Goal: Task Accomplishment & Management: Use online tool/utility

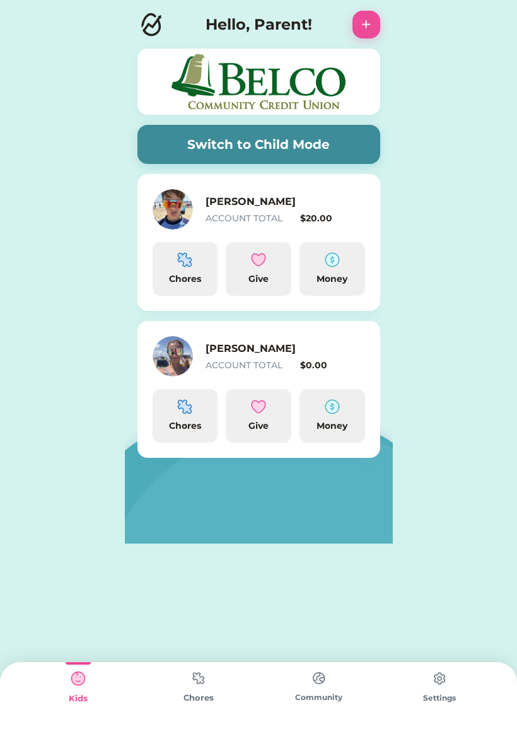
click at [278, 148] on button "Switch to Child Mode" at bounding box center [258, 144] width 243 height 39
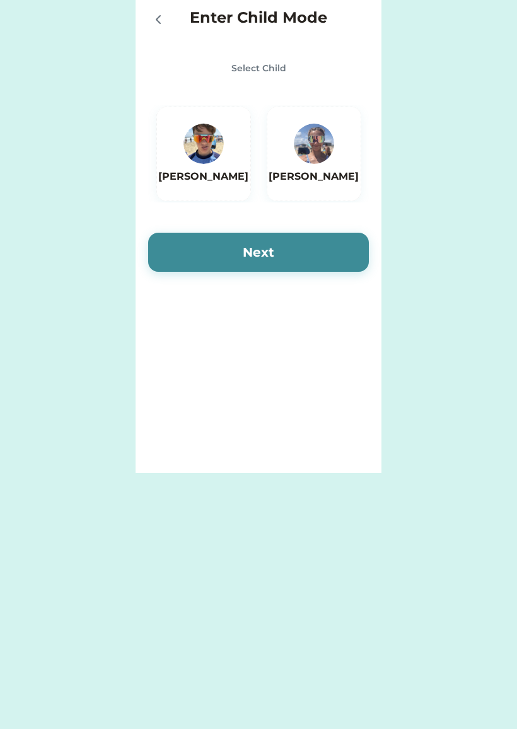
click at [323, 159] on img at bounding box center [314, 144] width 40 height 40
click at [320, 271] on button "Next" at bounding box center [258, 252] width 221 height 39
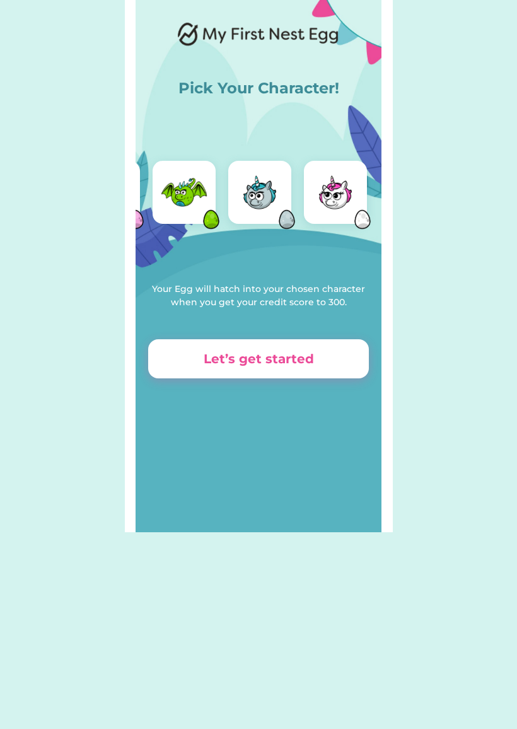
scroll to position [0, 216]
click at [327, 201] on img at bounding box center [335, 192] width 50 height 50
click at [197, 356] on button "Let’s get started" at bounding box center [258, 358] width 221 height 39
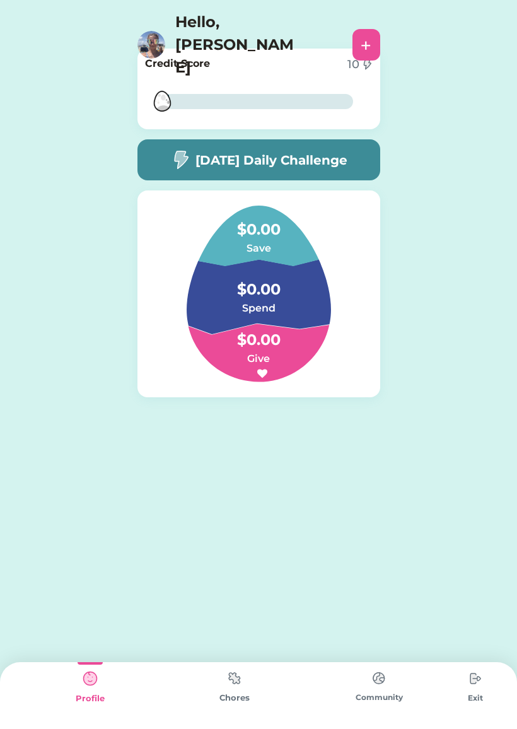
click at [231, 702] on div "Chores" at bounding box center [234, 698] width 144 height 13
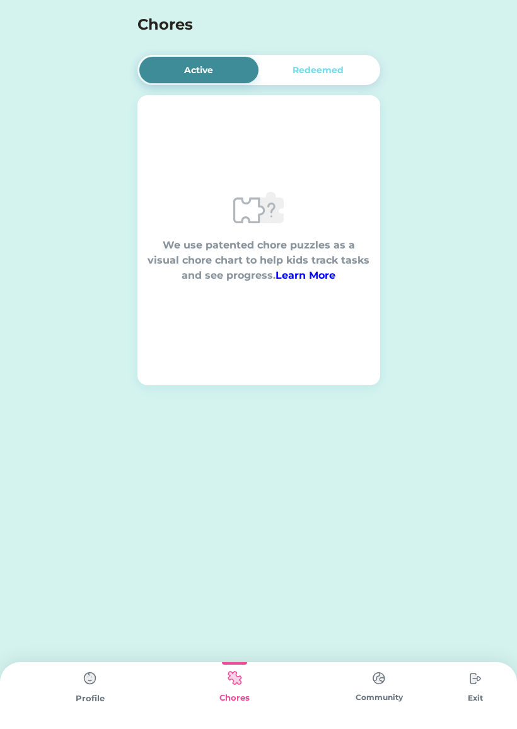
click at [305, 73] on div "Redeemed" at bounding box center [318, 70] width 51 height 13
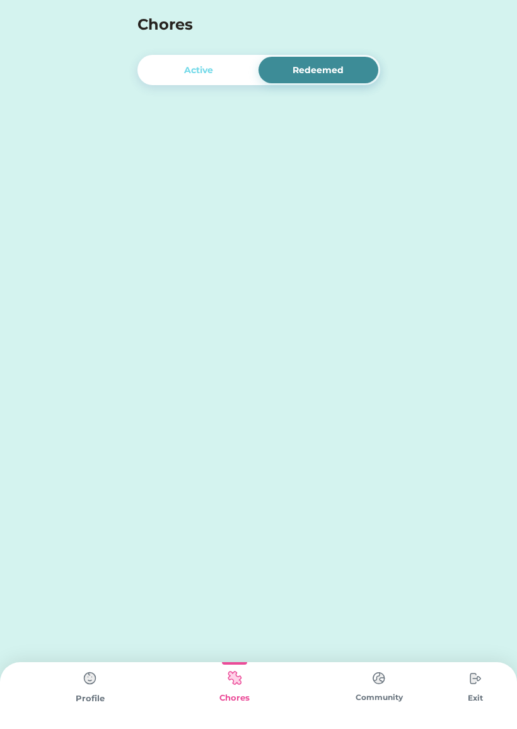
click at [179, 63] on div "Active" at bounding box center [199, 70] width 120 height 26
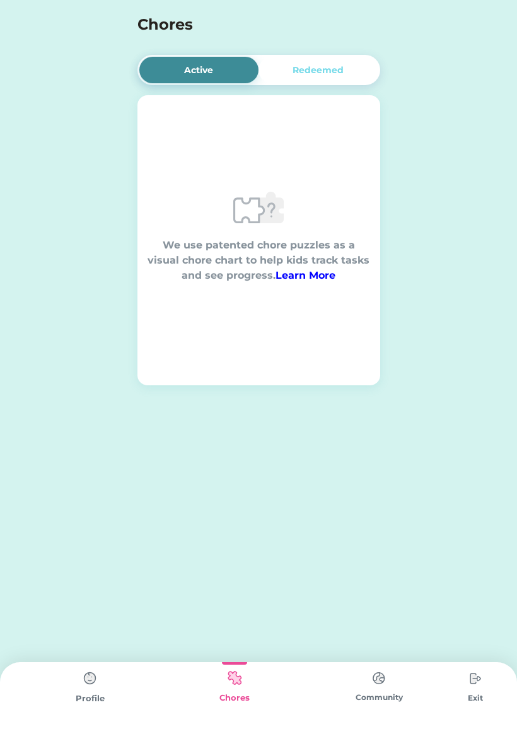
click at [340, 660] on div "Enter Child Mode Select Child [PERSON_NAME] Next Active Redeemed We use patente…" at bounding box center [258, 364] width 517 height 729
click at [480, 686] on img at bounding box center [475, 678] width 25 height 25
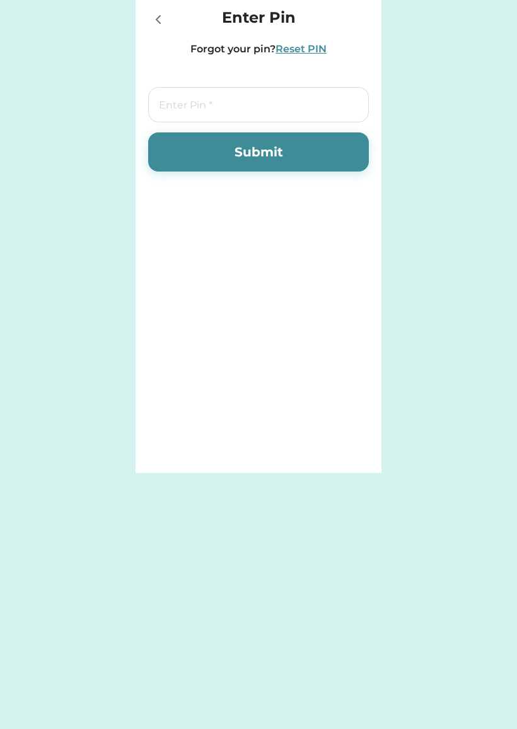
click at [165, 24] on icon at bounding box center [158, 19] width 15 height 15
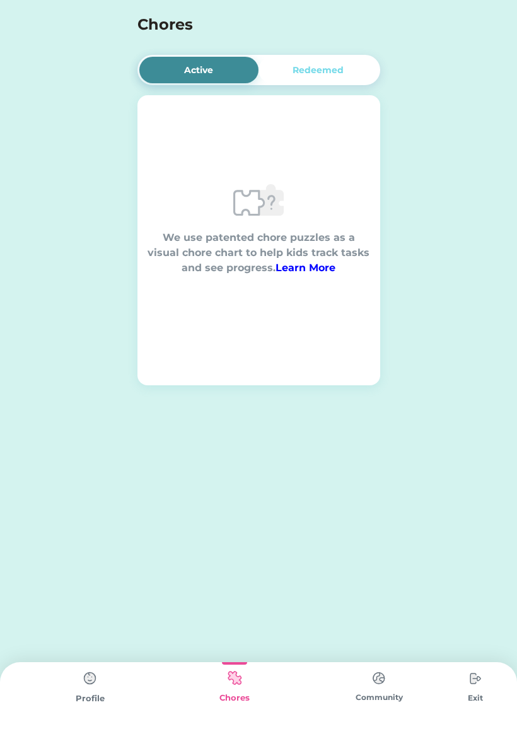
click at [88, 682] on img at bounding box center [90, 678] width 25 height 25
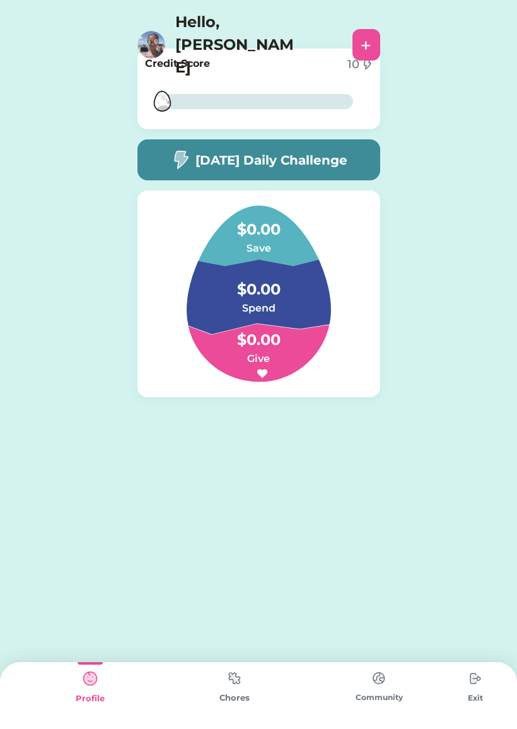
click at [159, 12] on div "Hello, [PERSON_NAME]" at bounding box center [241, 45] width 209 height 68
click at [148, 31] on img at bounding box center [151, 45] width 28 height 28
click at [211, 26] on h4 "Hello, [PERSON_NAME]" at bounding box center [238, 45] width 126 height 68
click at [187, 153] on img at bounding box center [180, 160] width 20 height 20
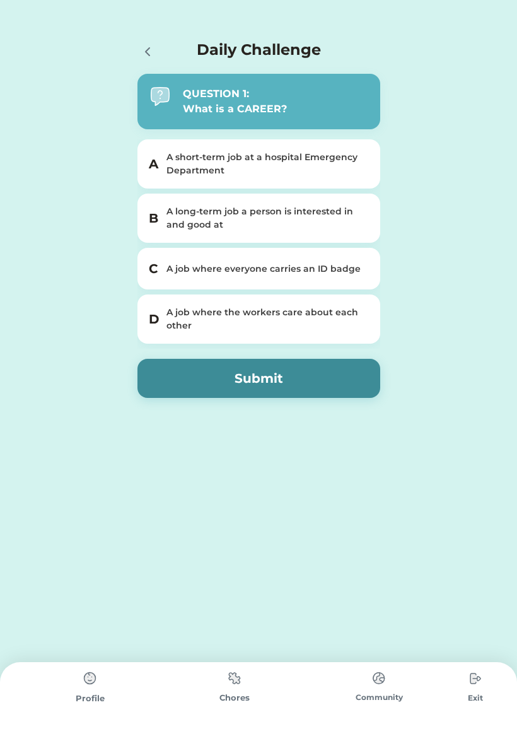
click at [154, 221] on h5 "B" at bounding box center [154, 218] width 10 height 19
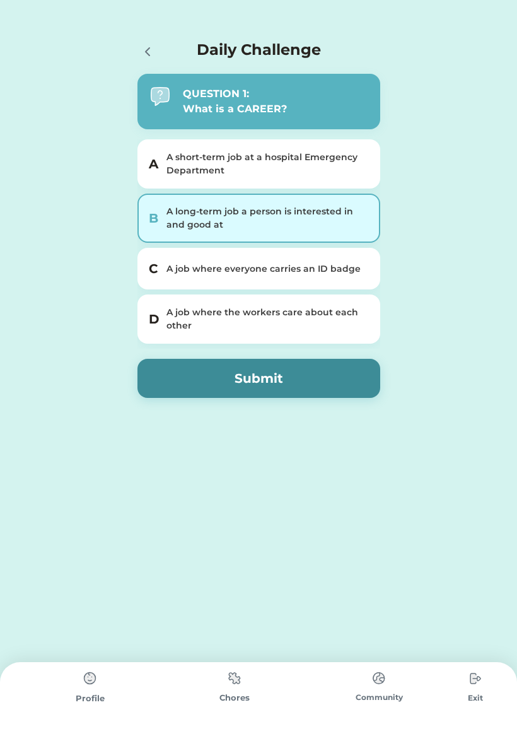
click at [166, 395] on button "Submit" at bounding box center [258, 378] width 243 height 39
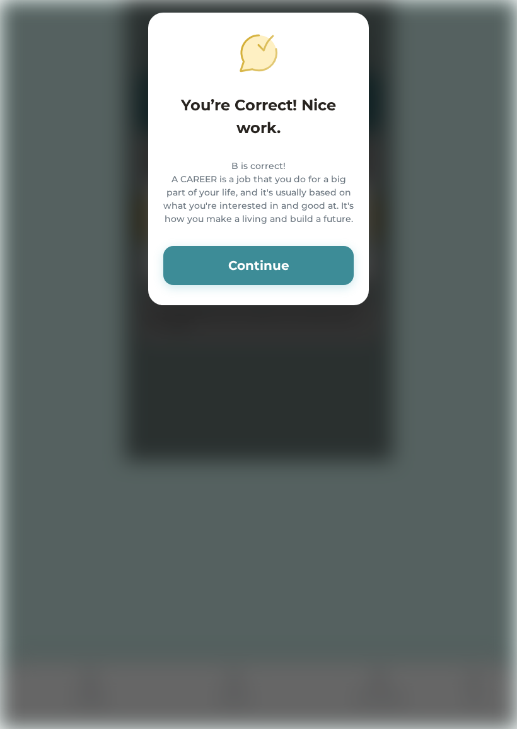
click at [214, 259] on button "Continue" at bounding box center [258, 265] width 190 height 39
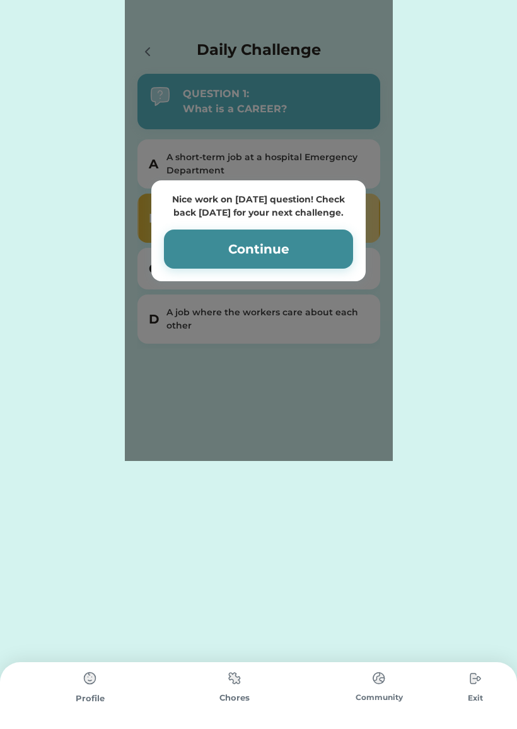
click at [197, 234] on button "Continue" at bounding box center [258, 249] width 189 height 39
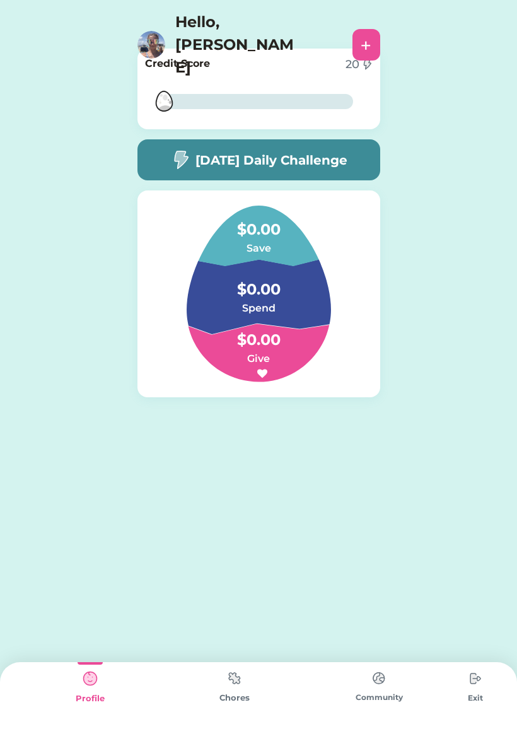
click at [203, 178] on div "[DATE] Daily Challenge" at bounding box center [258, 159] width 243 height 41
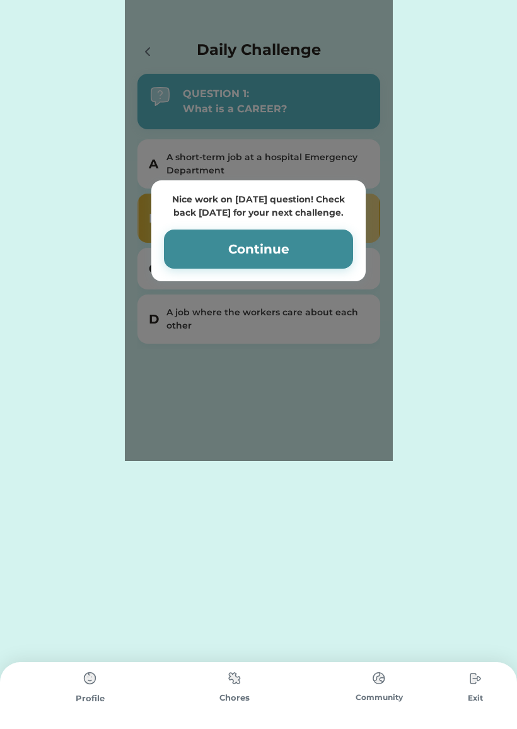
click at [192, 248] on button "Continue" at bounding box center [258, 249] width 189 height 39
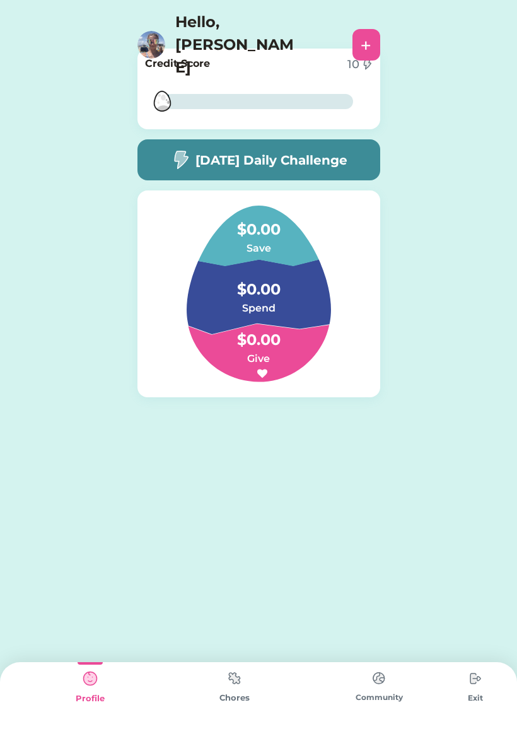
click at [352, 73] on div "10" at bounding box center [353, 64] width 12 height 17
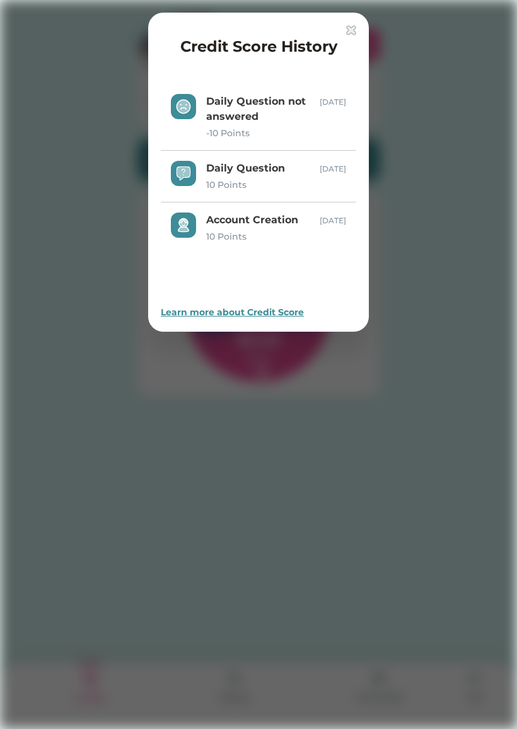
click at [117, 325] on div at bounding box center [258, 364] width 517 height 729
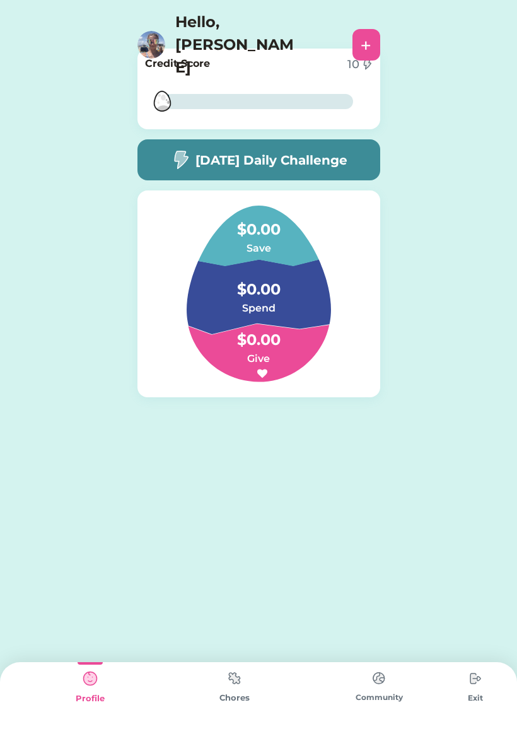
click at [255, 68] on div "Credit Score 10" at bounding box center [259, 64] width 228 height 17
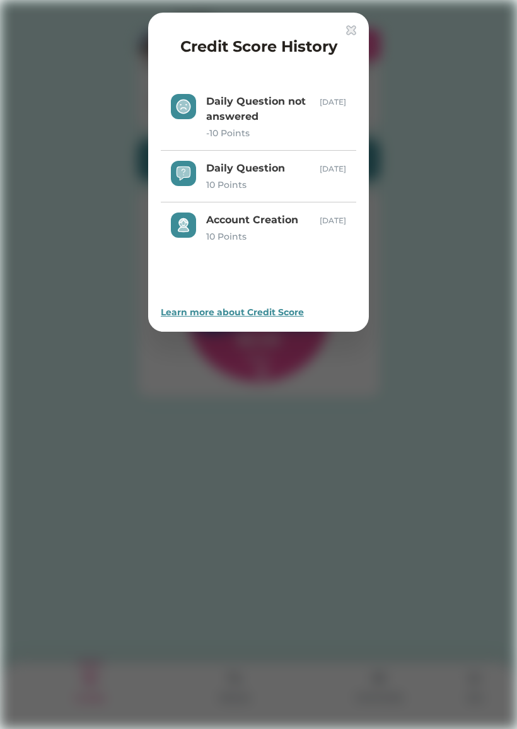
click at [489, 633] on div at bounding box center [258, 364] width 517 height 729
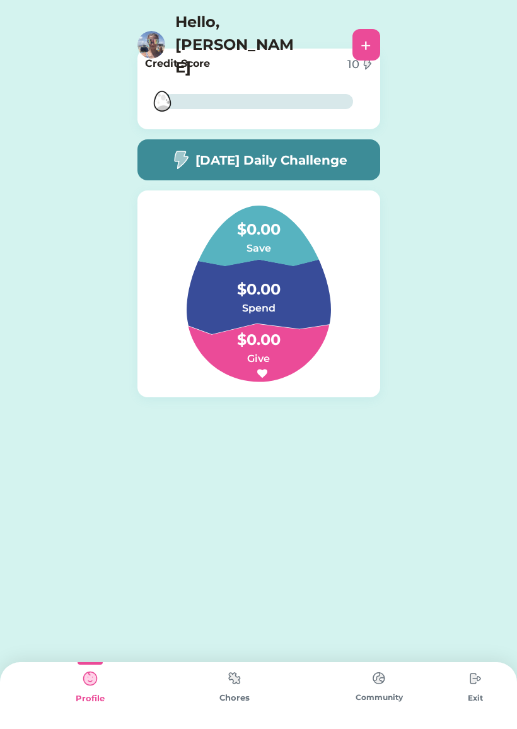
click at [229, 689] on img at bounding box center [234, 678] width 25 height 25
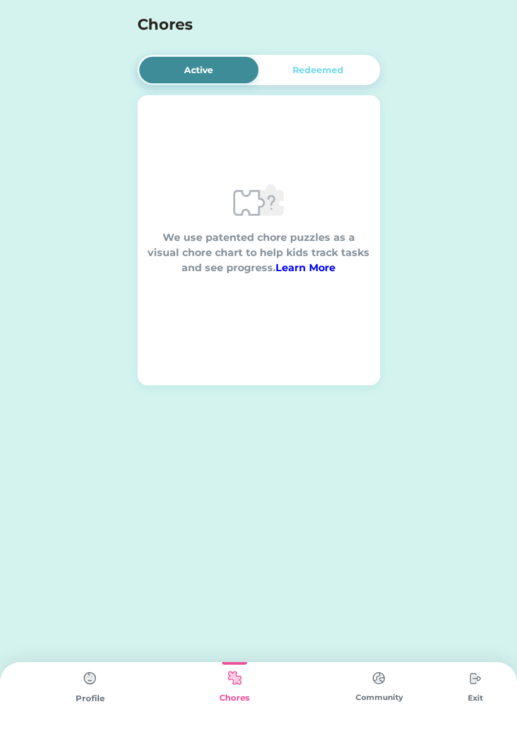
click at [102, 687] on img at bounding box center [90, 678] width 25 height 25
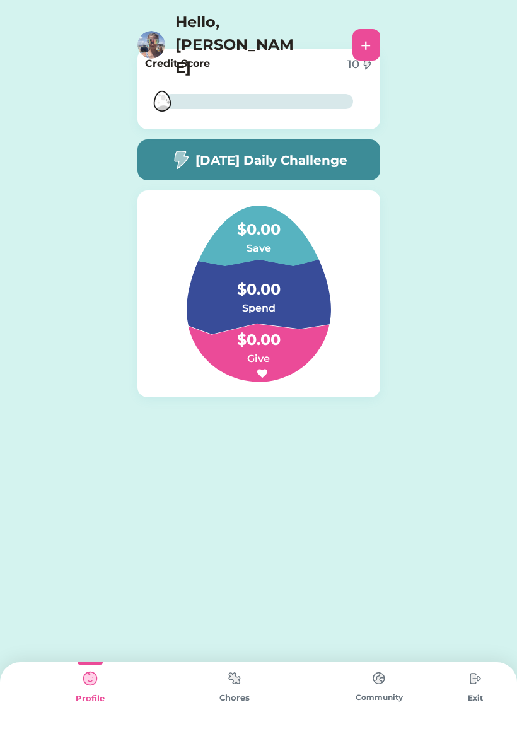
click at [366, 711] on div "Community" at bounding box center [379, 695] width 144 height 67
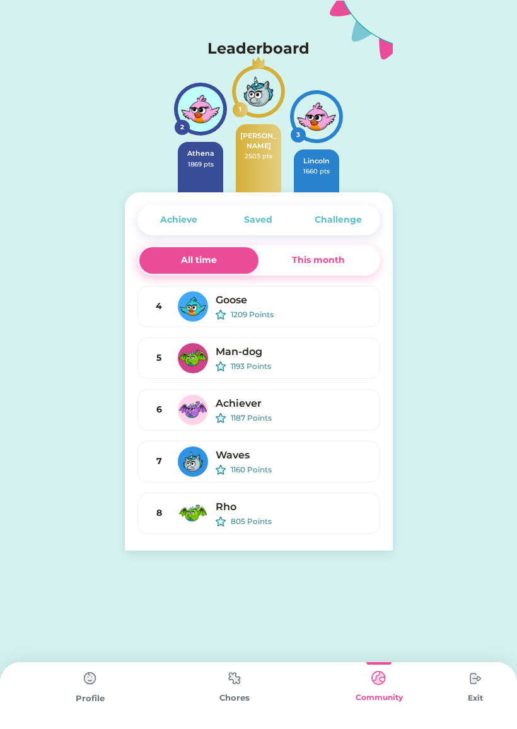
click at [293, 259] on div "This month" at bounding box center [318, 259] width 53 height 13
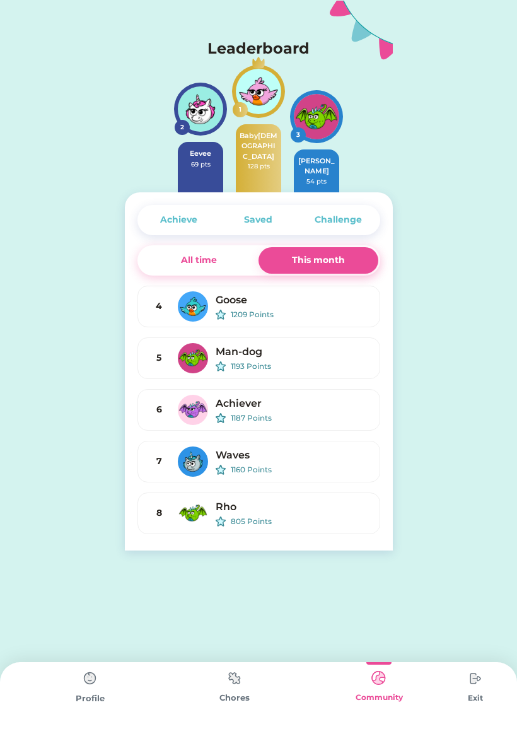
click at [197, 261] on div "All time" at bounding box center [199, 259] width 36 height 13
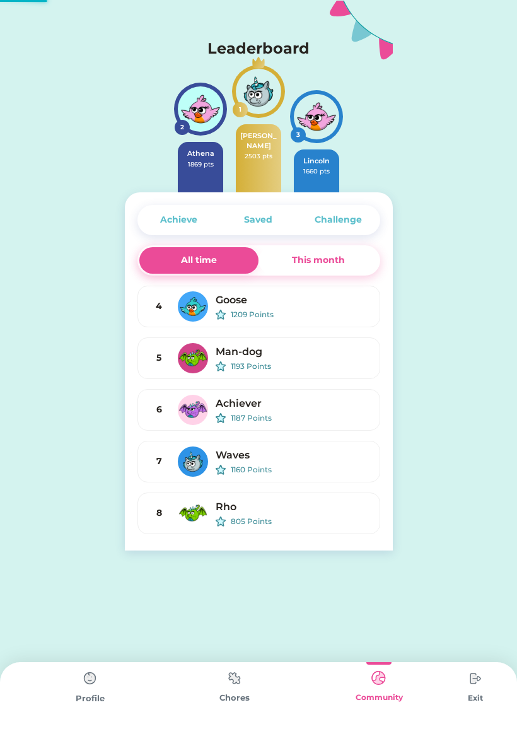
click at [176, 229] on div "Achieve" at bounding box center [178, 220] width 79 height 26
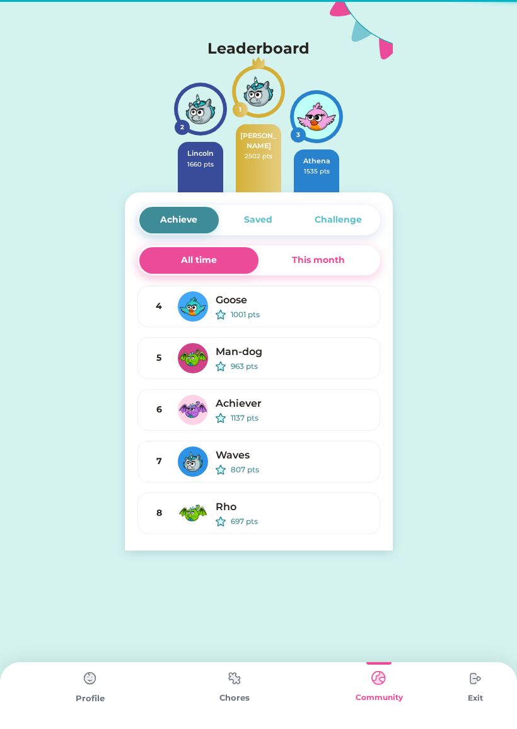
click at [243, 212] on div "Saved" at bounding box center [258, 220] width 79 height 26
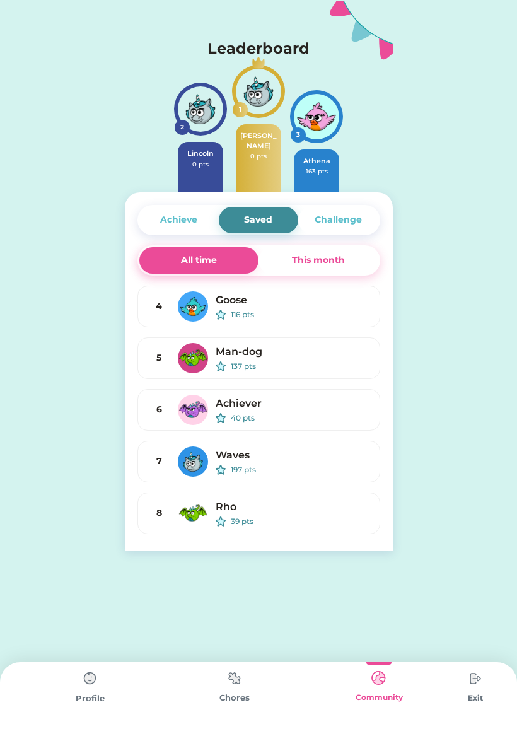
click at [309, 221] on div "Challenge" at bounding box center [337, 220] width 79 height 26
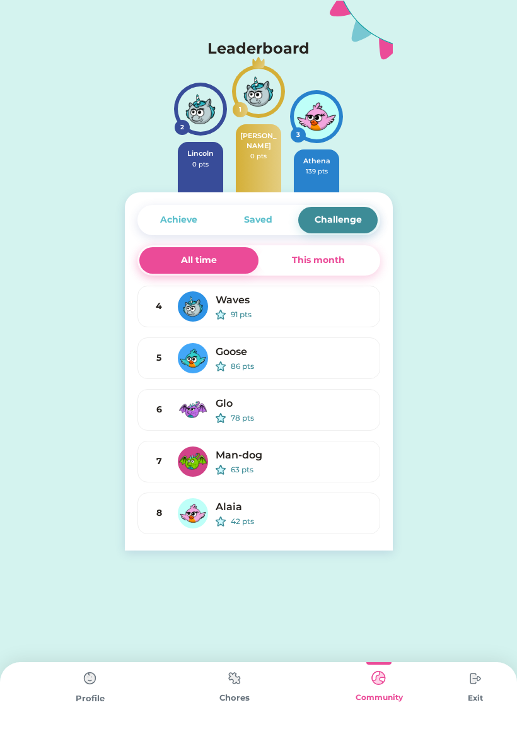
click at [178, 216] on div "Achieve" at bounding box center [178, 219] width 37 height 13
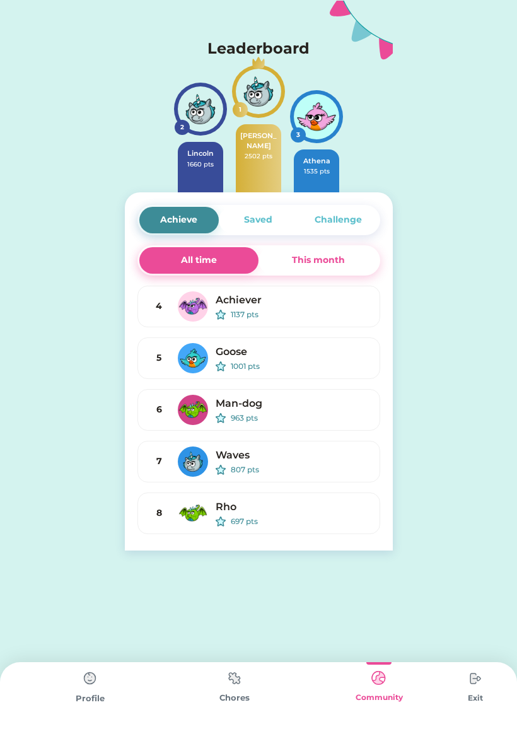
click at [76, 710] on div "Profile" at bounding box center [90, 695] width 144 height 67
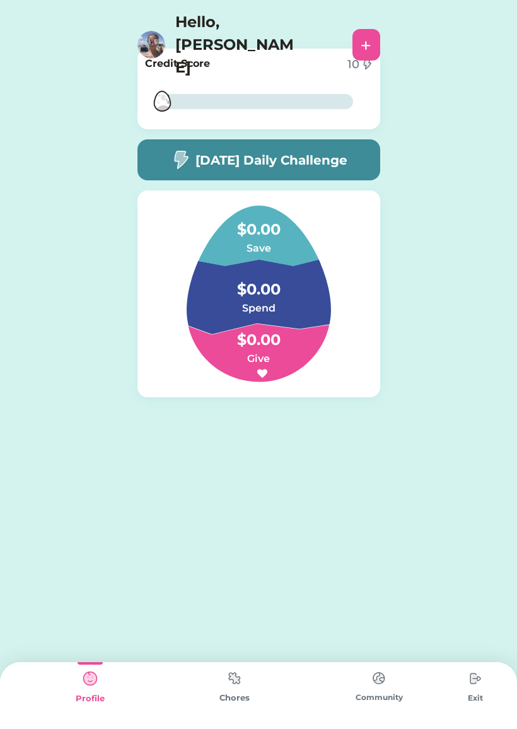
click at [225, 711] on div "Chores" at bounding box center [234, 695] width 144 height 67
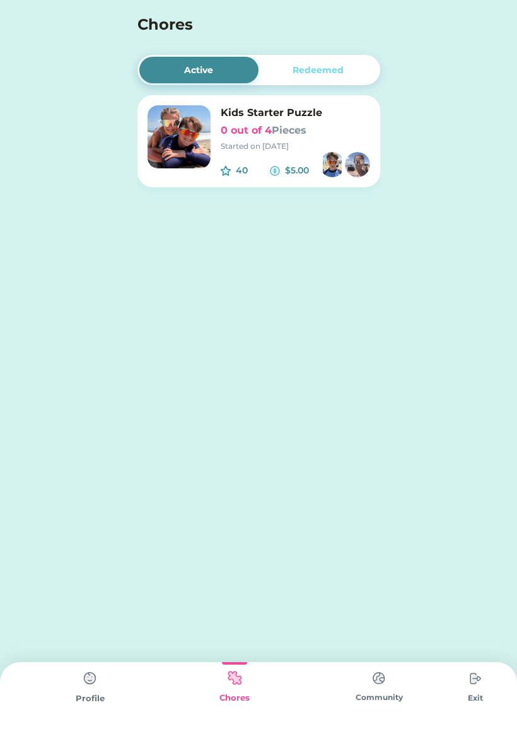
click at [195, 123] on img at bounding box center [179, 136] width 63 height 63
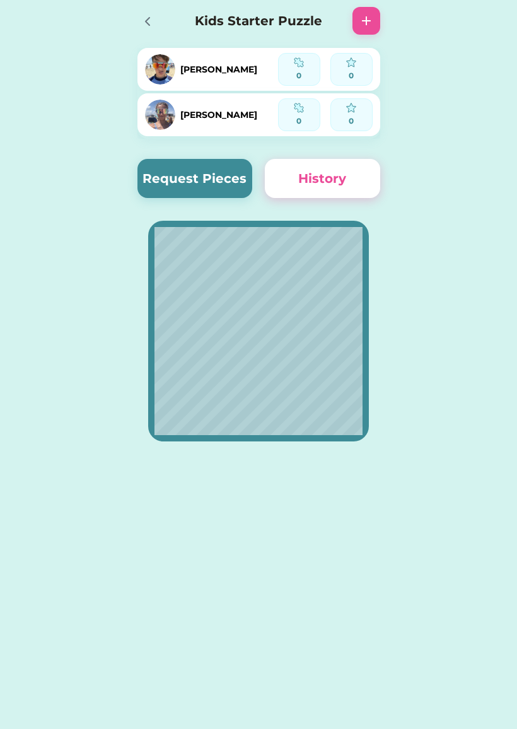
click at [168, 176] on button "Request Pieces" at bounding box center [194, 178] width 115 height 39
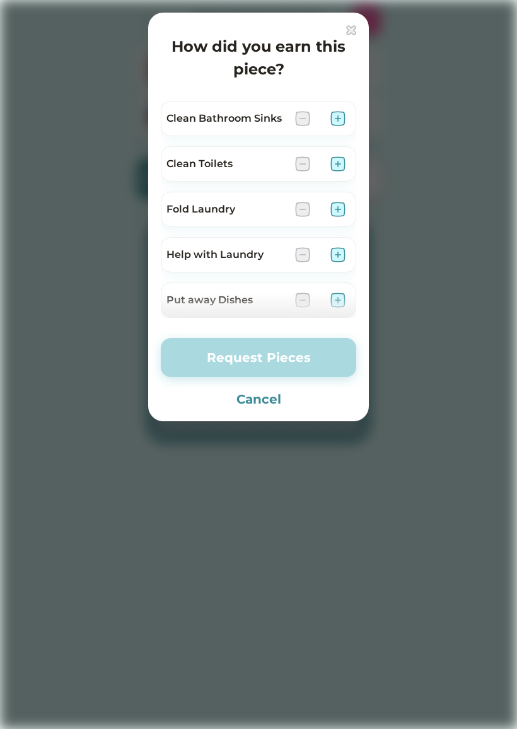
click at [349, 25] on img at bounding box center [351, 30] width 10 height 10
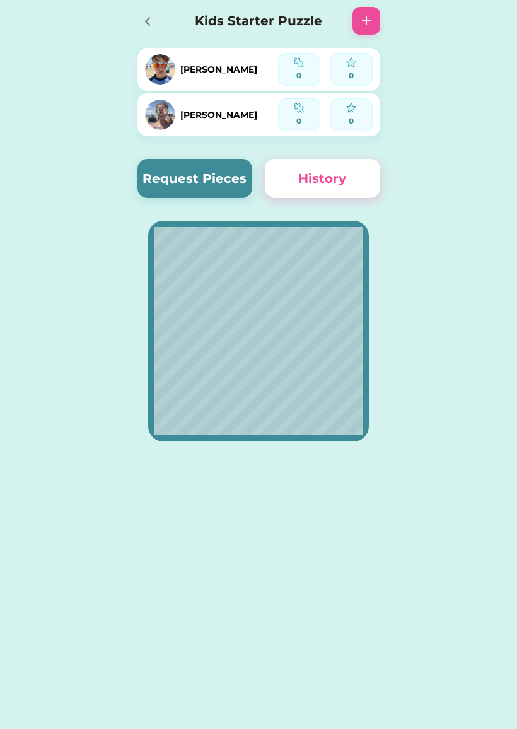
click at [289, 177] on button "History" at bounding box center [322, 178] width 115 height 39
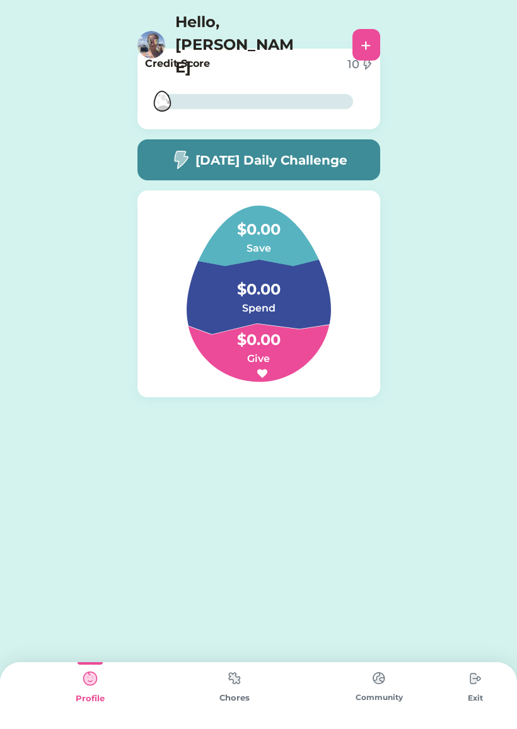
click at [224, 686] on img at bounding box center [234, 678] width 25 height 25
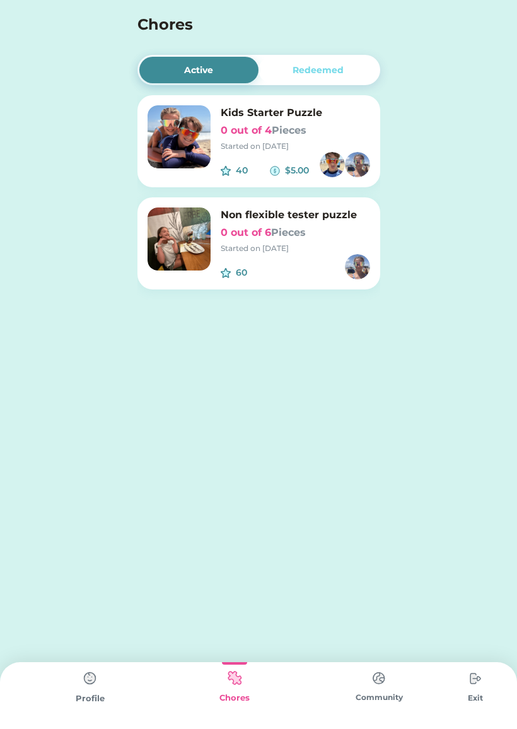
click at [182, 232] on img at bounding box center [179, 238] width 63 height 63
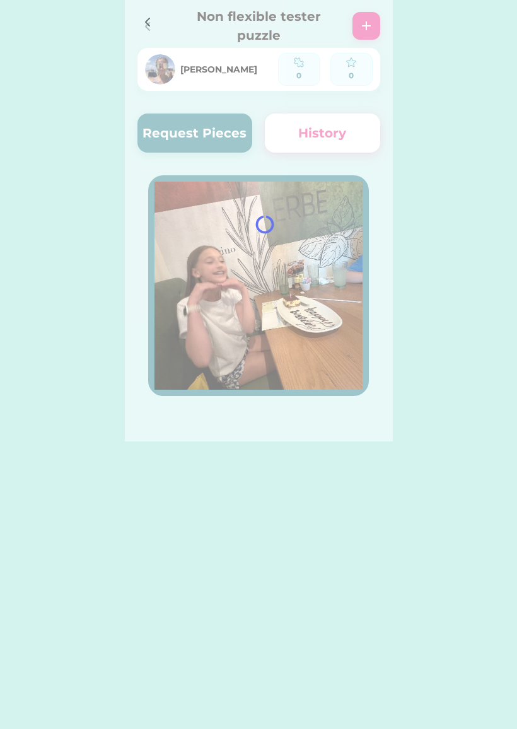
click at [228, 217] on div at bounding box center [259, 220] width 268 height 441
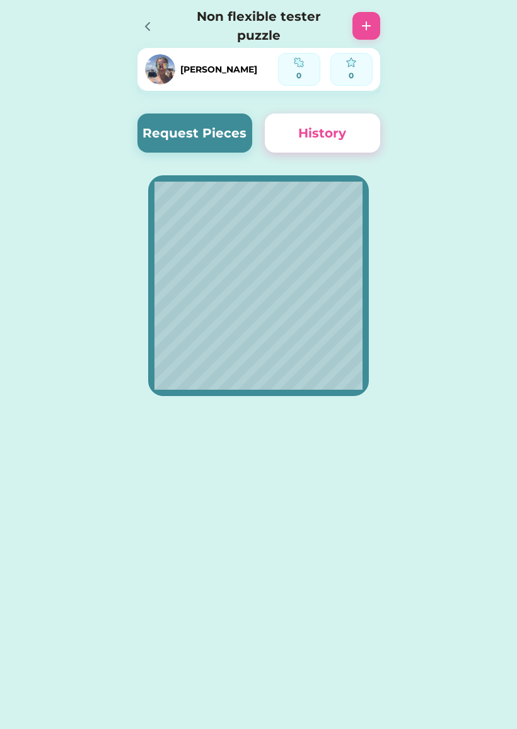
click at [166, 140] on button "Request Pieces" at bounding box center [194, 132] width 115 height 39
